Goal: Information Seeking & Learning: Learn about a topic

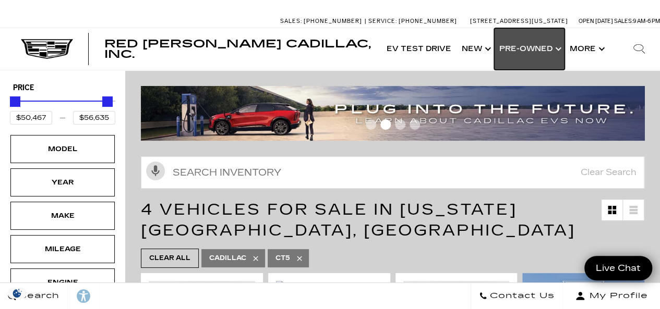
click at [556, 52] on link "Show Pre-Owned" at bounding box center [529, 49] width 70 height 42
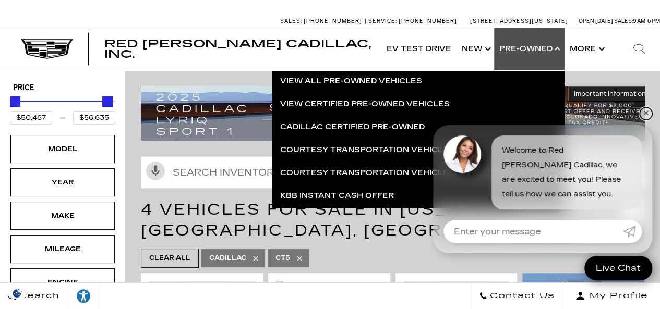
click at [644, 114] on link "✕" at bounding box center [645, 113] width 13 height 13
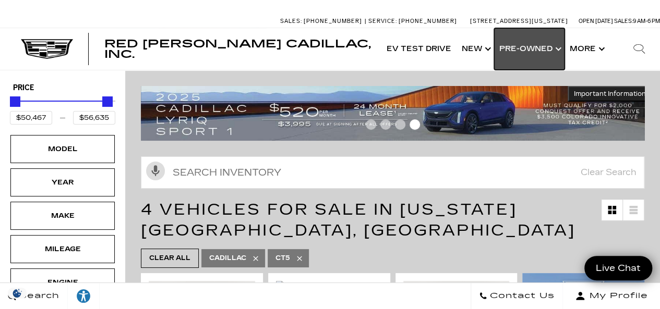
click at [549, 48] on link "Show Pre-Owned" at bounding box center [529, 49] width 70 height 42
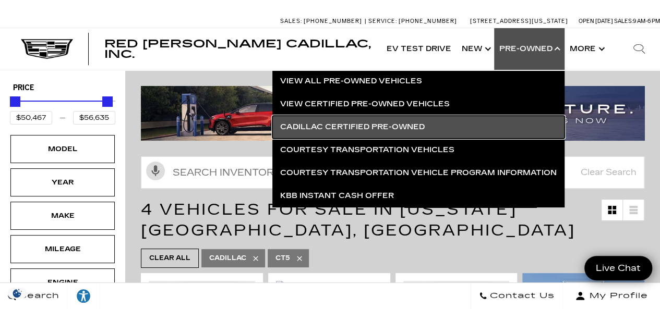
click at [368, 125] on link "Cadillac Certified Pre-Owned" at bounding box center [418, 127] width 292 height 23
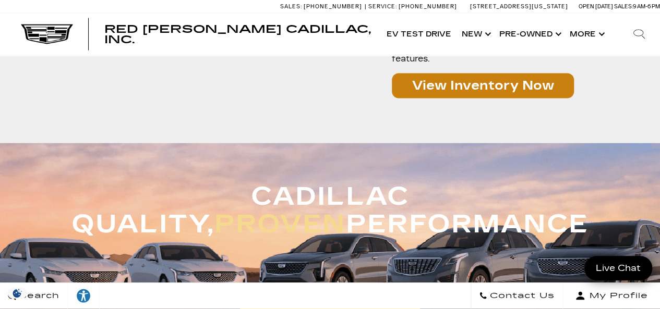
scroll to position [1012, 0]
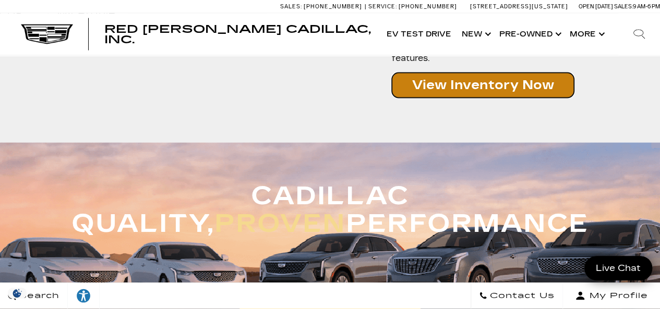
click at [456, 77] on link "View Inventory Now" at bounding box center [483, 85] width 182 height 25
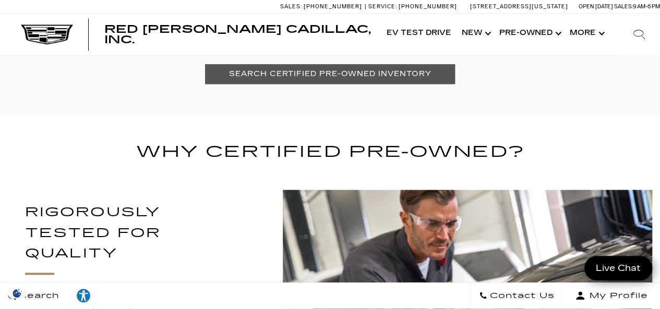
scroll to position [715, 0]
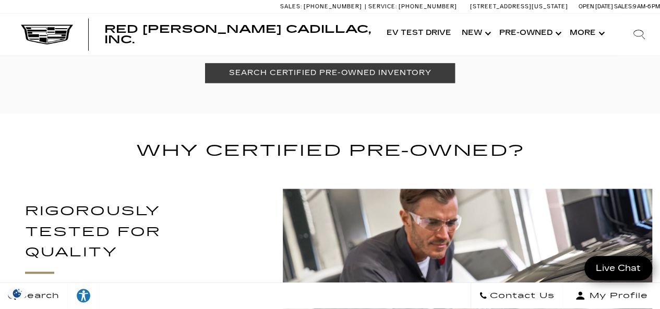
click at [346, 72] on link "SEARCH CERTIFIED PRE-OWNED INVENTORY" at bounding box center [330, 72] width 250 height 19
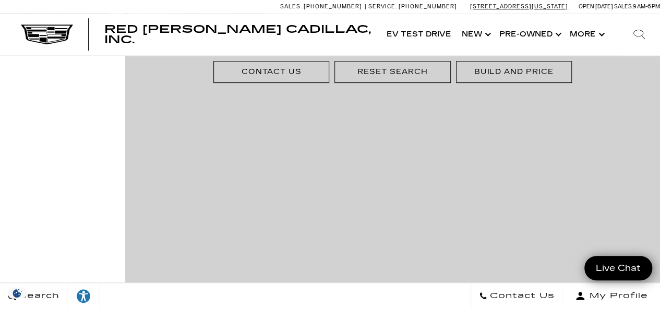
scroll to position [326, 0]
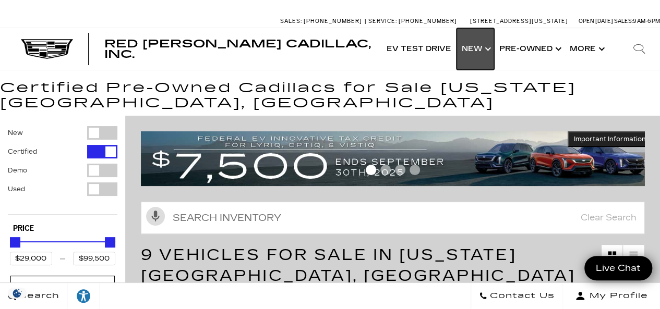
click at [484, 47] on link "Show New" at bounding box center [475, 49] width 38 height 42
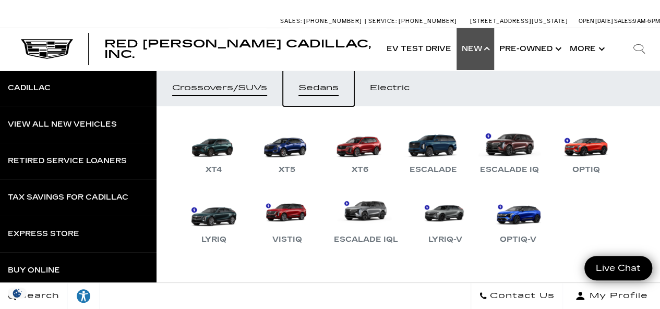
click at [334, 86] on div "Sedans" at bounding box center [318, 87] width 40 height 7
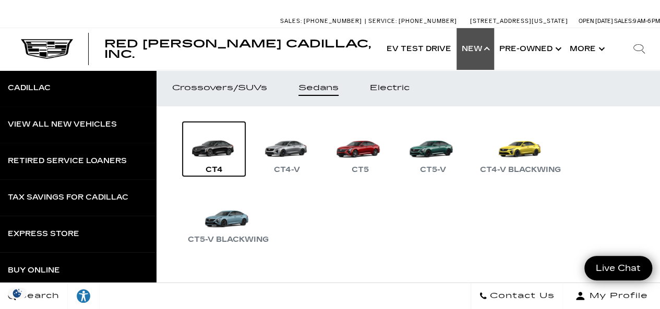
click at [212, 155] on link "CT4" at bounding box center [213, 149] width 63 height 54
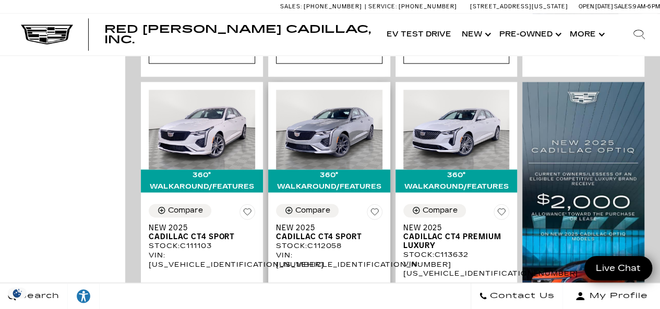
scroll to position [678, 0]
